Goal: Information Seeking & Learning: Learn about a topic

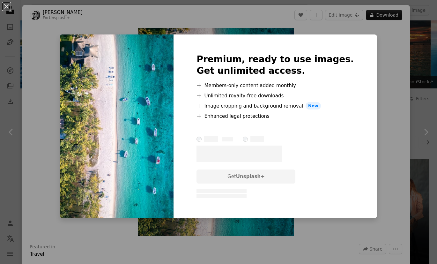
scroll to position [305, 0]
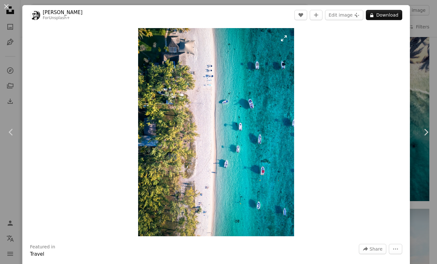
click at [228, 138] on img "Zoom in on this image" at bounding box center [216, 132] width 156 height 208
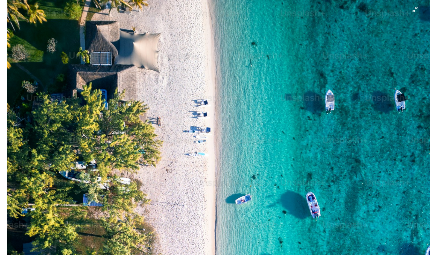
scroll to position [160, 0]
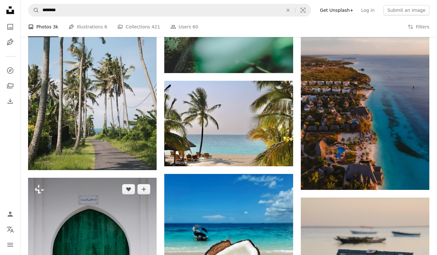
scroll to position [2595, 0]
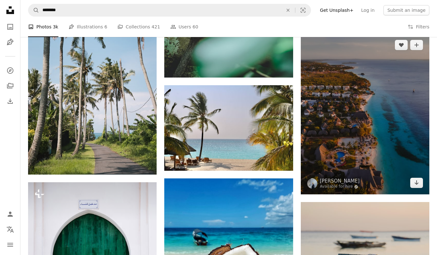
click at [360, 104] on img at bounding box center [364, 113] width 128 height 161
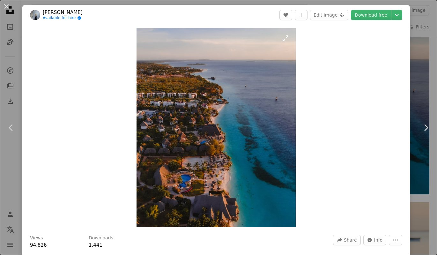
click at [220, 119] on img "Zoom in on this image" at bounding box center [215, 127] width 159 height 199
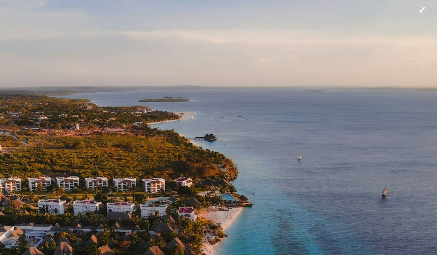
scroll to position [146, 0]
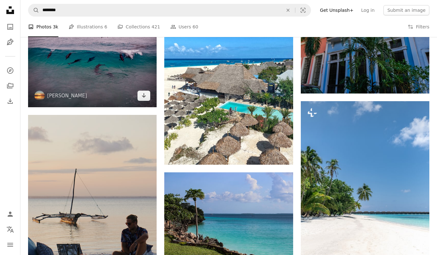
scroll to position [4211, 0]
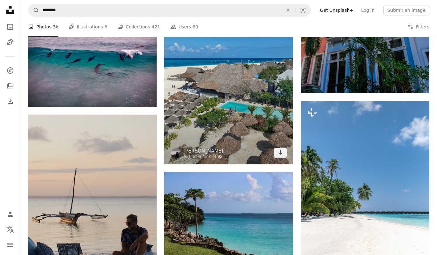
click at [216, 107] on img at bounding box center [228, 78] width 128 height 171
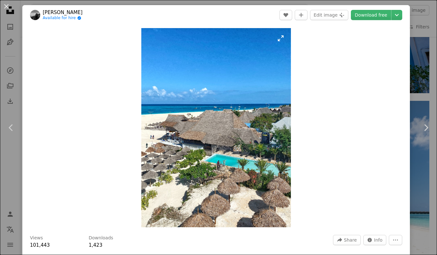
click at [195, 138] on img "Zoom in on this image" at bounding box center [215, 127] width 149 height 199
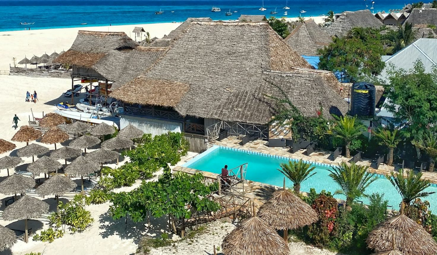
scroll to position [223, 0]
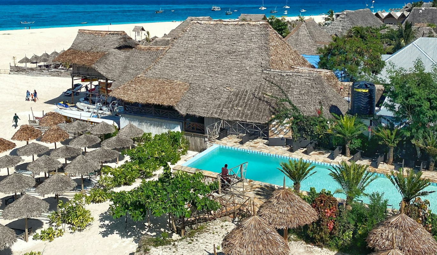
click at [191, 134] on img "Zoom out on this image" at bounding box center [218, 68] width 437 height 583
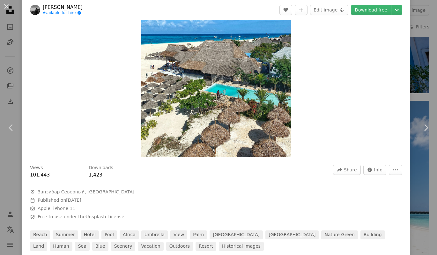
scroll to position [40, 0]
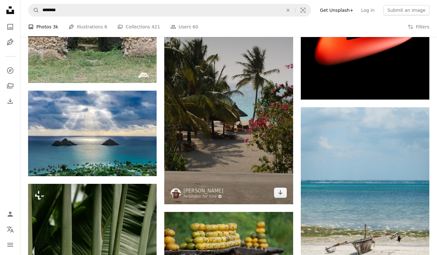
scroll to position [7234, 0]
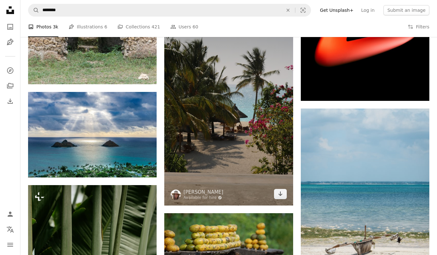
click at [200, 128] on img at bounding box center [228, 108] width 128 height 193
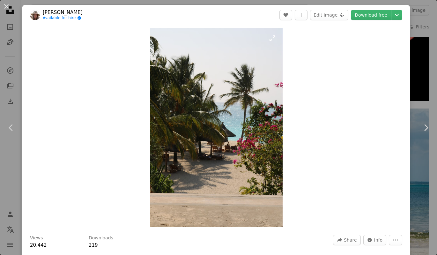
click at [224, 147] on img "Zoom in on this image" at bounding box center [216, 127] width 133 height 199
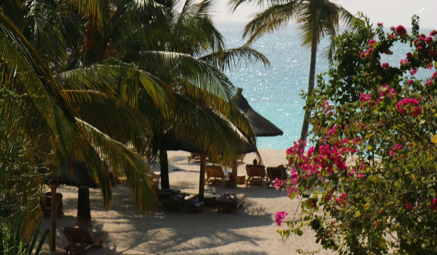
scroll to position [234, 0]
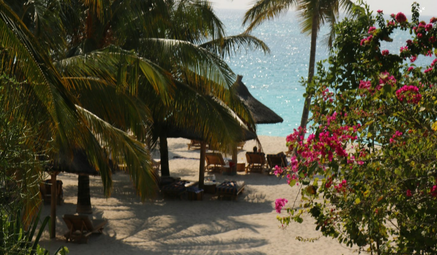
click at [216, 157] on img "Zoom out on this image" at bounding box center [218, 93] width 437 height 656
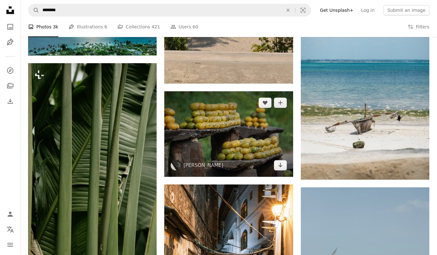
scroll to position [7360, 0]
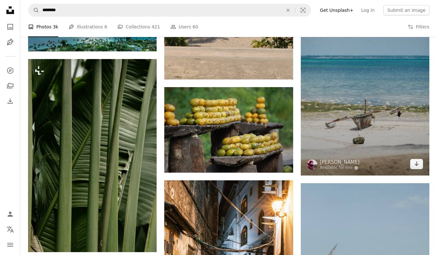
click at [403, 103] on img at bounding box center [364, 78] width 128 height 193
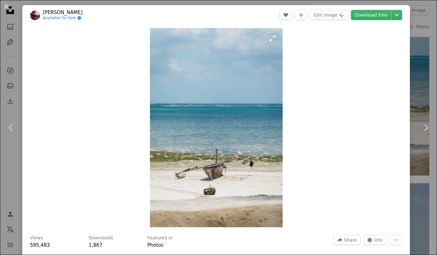
click at [258, 112] on img "Zoom in on this image" at bounding box center [216, 127] width 133 height 199
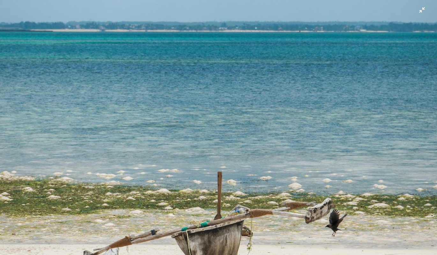
scroll to position [222, 0]
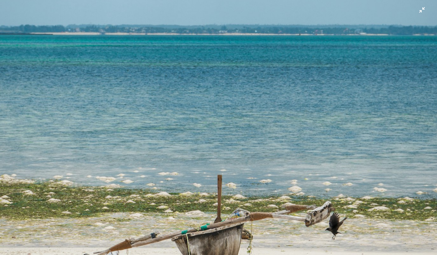
click at [241, 166] on img "Zoom out on this image" at bounding box center [218, 106] width 437 height 656
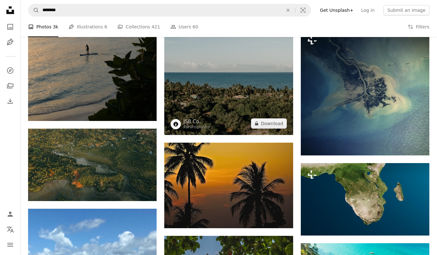
scroll to position [12659, 0]
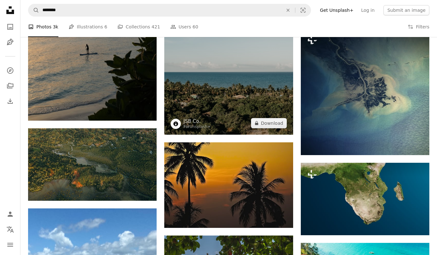
click at [222, 86] on img at bounding box center [228, 38] width 128 height 193
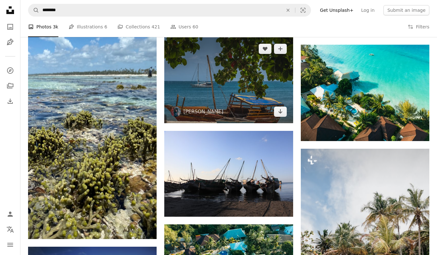
scroll to position [12856, 0]
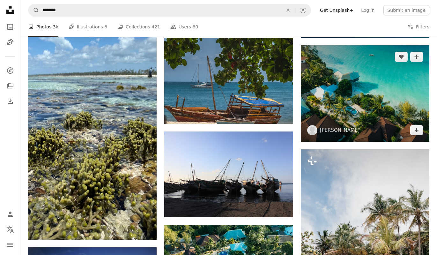
click at [361, 116] on img at bounding box center [364, 93] width 128 height 97
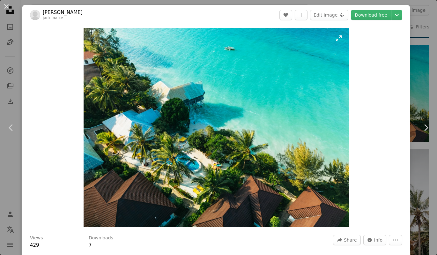
click at [228, 101] on img "Zoom in on this image" at bounding box center [215, 127] width 265 height 199
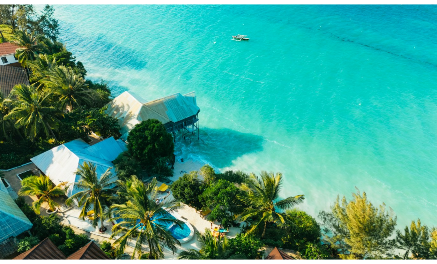
scroll to position [37, 0]
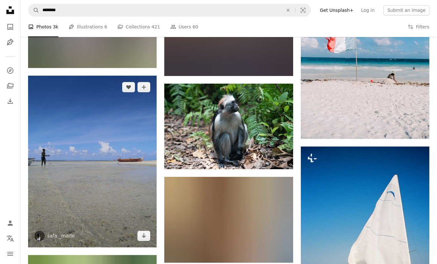
scroll to position [19826, 0]
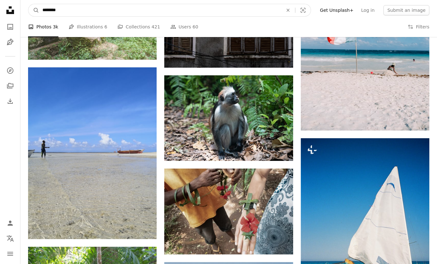
click at [67, 14] on input "********" at bounding box center [160, 10] width 242 height 12
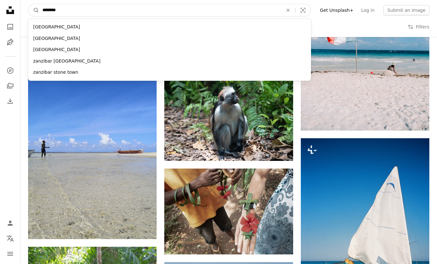
click at [67, 14] on input "********" at bounding box center [160, 10] width 242 height 12
type input "**********"
click at [34, 10] on button "A magnifying glass" at bounding box center [33, 10] width 11 height 12
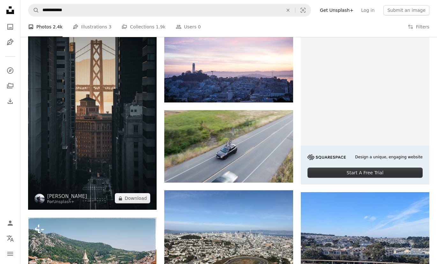
scroll to position [142, 0]
click at [102, 145] on img at bounding box center [92, 113] width 128 height 193
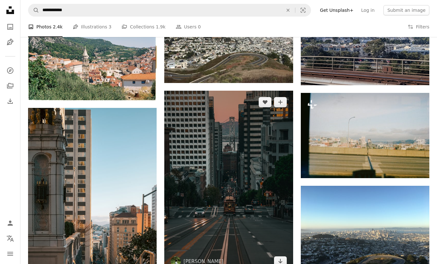
scroll to position [345, 0]
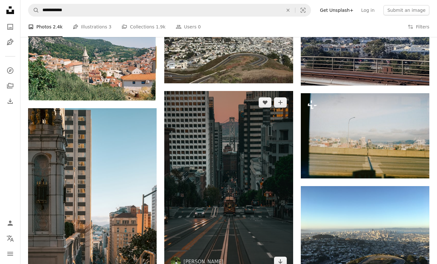
click at [199, 152] on img at bounding box center [228, 182] width 128 height 182
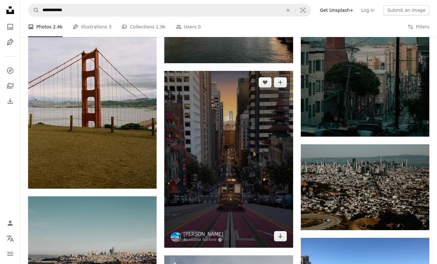
scroll to position [661, 0]
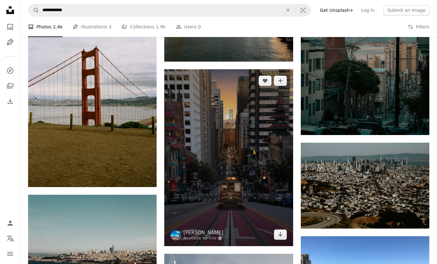
click at [228, 157] on img at bounding box center [228, 157] width 128 height 177
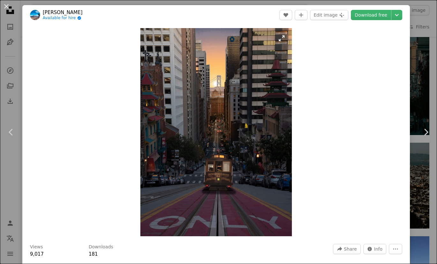
click at [281, 39] on img "Zoom in on this image" at bounding box center [215, 132] width 151 height 208
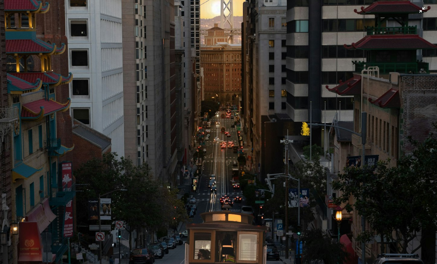
scroll to position [129, 0]
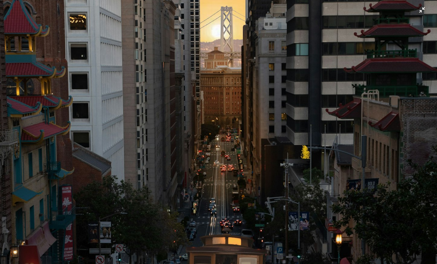
click at [187, 138] on img "Zoom out on this image" at bounding box center [218, 170] width 437 height 600
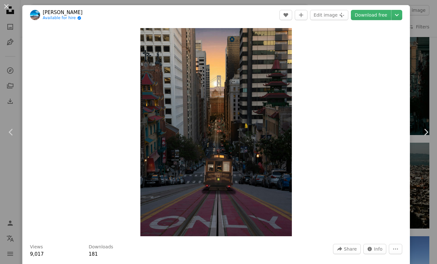
click at [15, 45] on div "An X shape Chevron left Chevron right [PERSON_NAME] Available for hire A checkm…" at bounding box center [218, 132] width 437 height 264
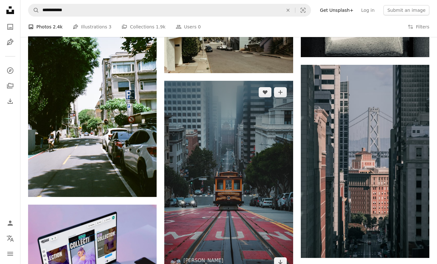
scroll to position [1137, 0]
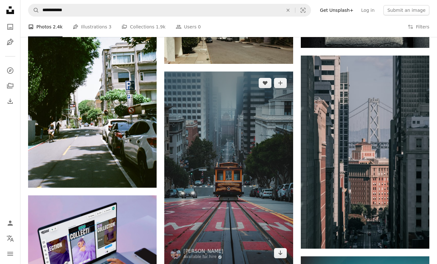
click at [199, 147] on img at bounding box center [228, 167] width 128 height 193
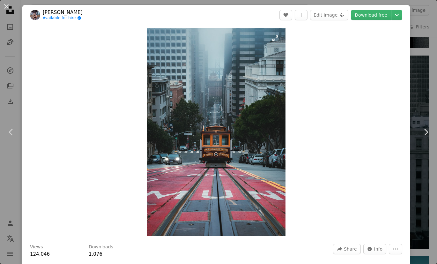
click at [214, 77] on img "Zoom in on this image" at bounding box center [216, 132] width 139 height 208
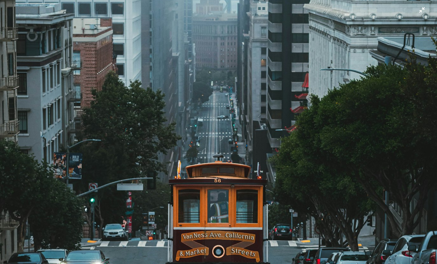
scroll to position [161, 0]
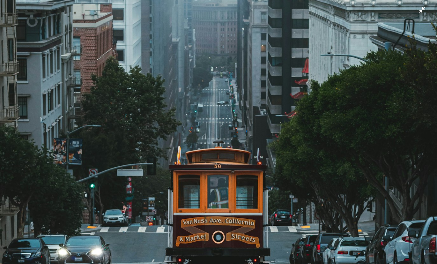
click at [214, 81] on img "Zoom out on this image" at bounding box center [218, 167] width 437 height 656
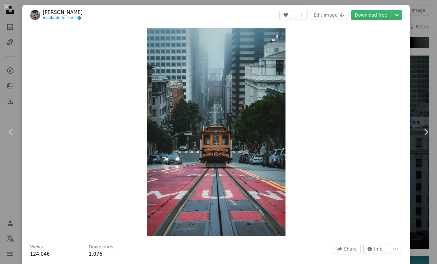
click at [274, 40] on img "Zoom in on this image" at bounding box center [216, 132] width 139 height 208
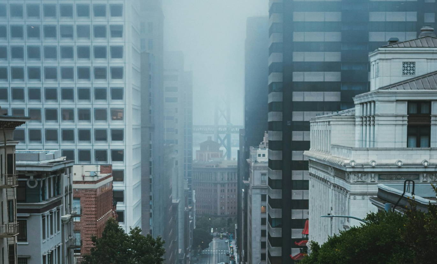
scroll to position [196, 0]
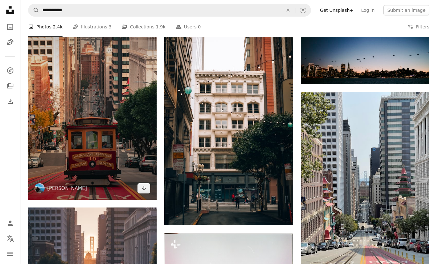
scroll to position [2186, 0]
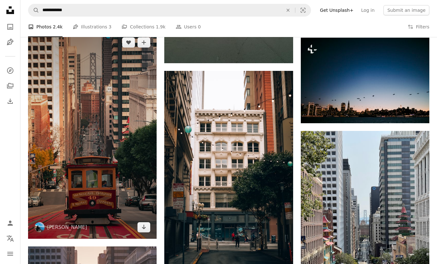
click at [145, 101] on img at bounding box center [92, 134] width 128 height 207
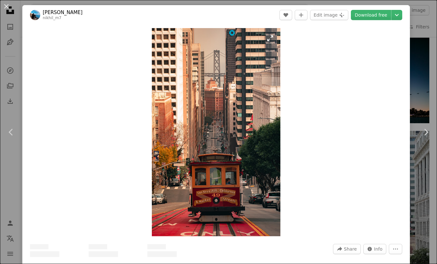
click at [233, 128] on img "Zoom in on this image" at bounding box center [216, 132] width 129 height 208
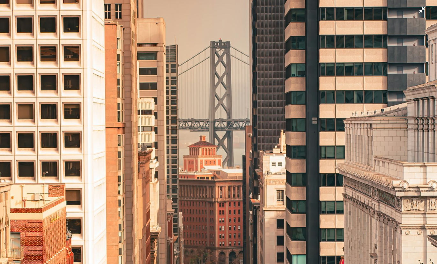
scroll to position [33, 0]
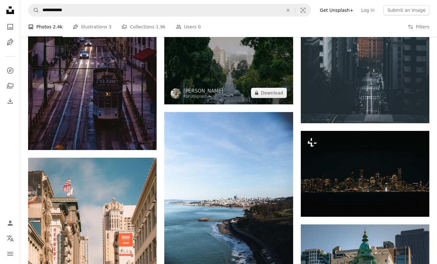
scroll to position [6438, 0]
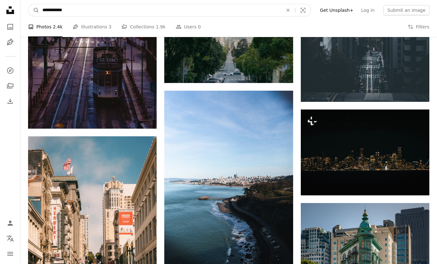
click at [71, 11] on input "**********" at bounding box center [160, 10] width 242 height 12
type input "**********"
click at [34, 10] on button "A magnifying glass" at bounding box center [33, 10] width 11 height 12
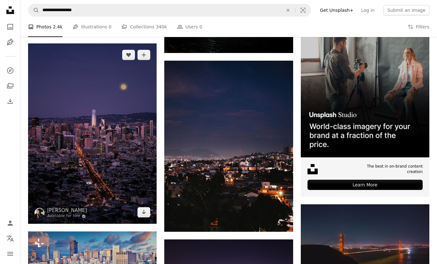
scroll to position [2128, 0]
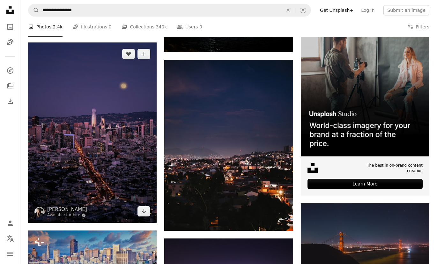
click at [110, 168] on img at bounding box center [92, 132] width 128 height 180
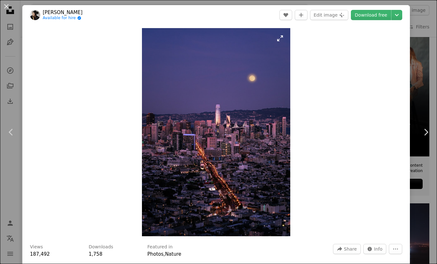
click at [196, 149] on img "Zoom in on this image" at bounding box center [216, 132] width 148 height 208
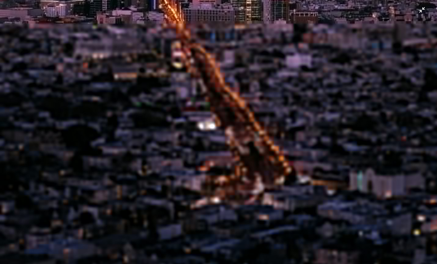
scroll to position [348, 0]
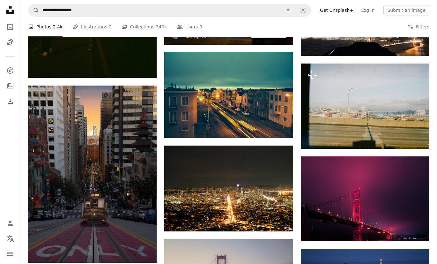
scroll to position [6868, 0]
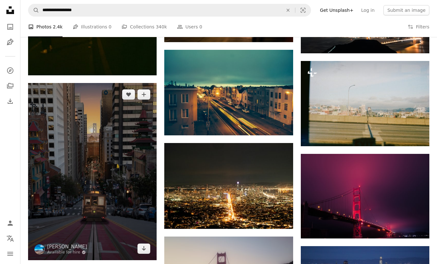
click at [119, 151] on img at bounding box center [92, 171] width 128 height 177
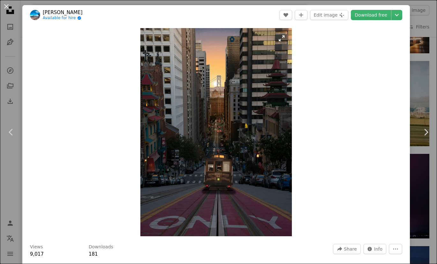
click at [284, 34] on img "Zoom in on this image" at bounding box center [215, 132] width 151 height 208
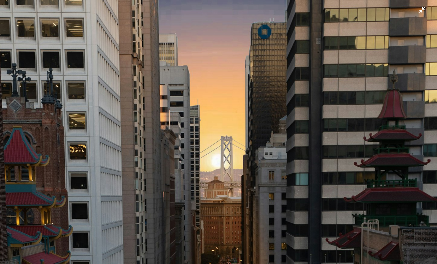
scroll to position [168, 0]
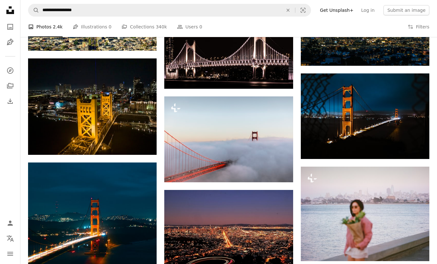
scroll to position [16766, 0]
